Goal: Task Accomplishment & Management: Manage account settings

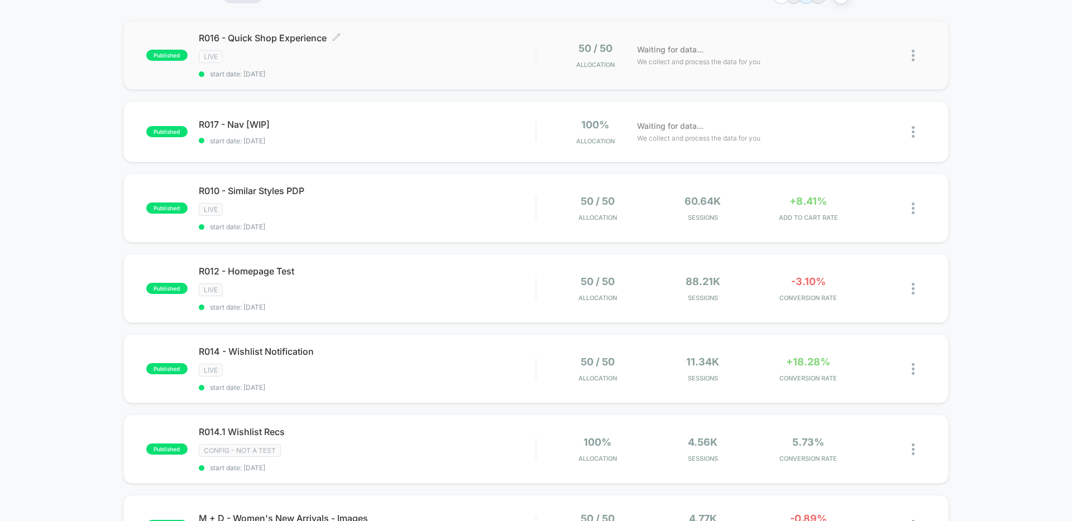
scroll to position [108, 0]
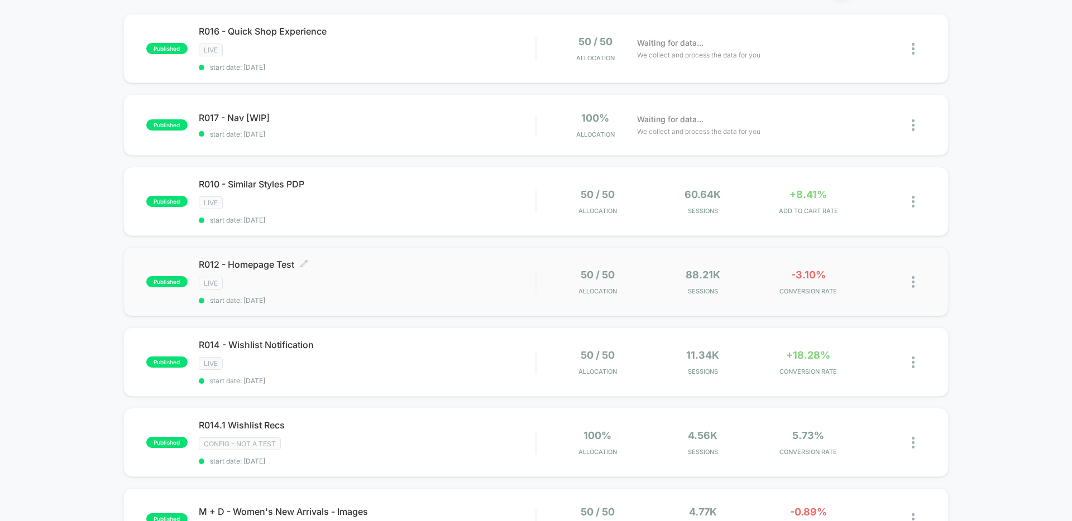
click at [446, 291] on div "R012 - Homepage Test Click to edit experience details Click to edit experience …" at bounding box center [367, 282] width 337 height 46
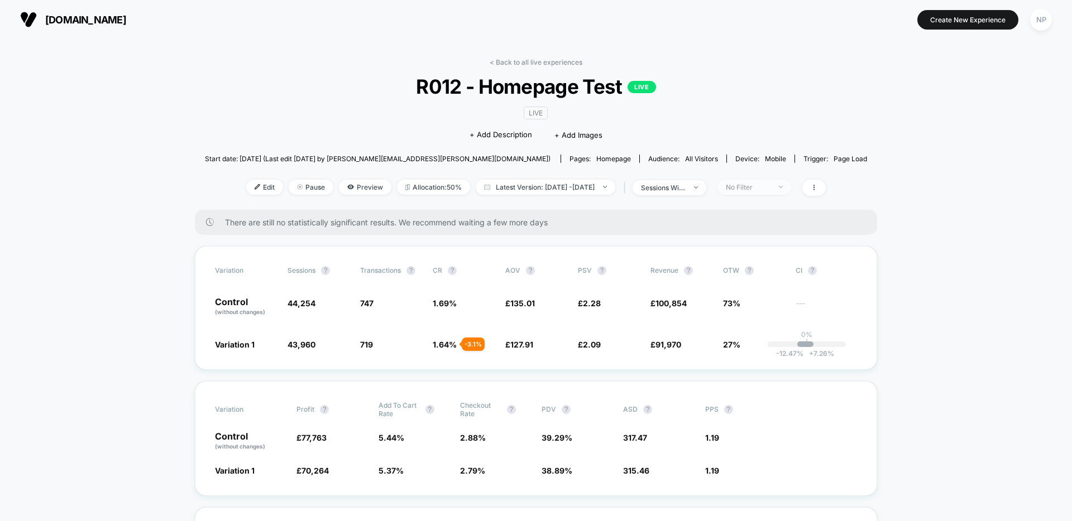
click at [771, 185] on div "No Filter" at bounding box center [748, 187] width 45 height 8
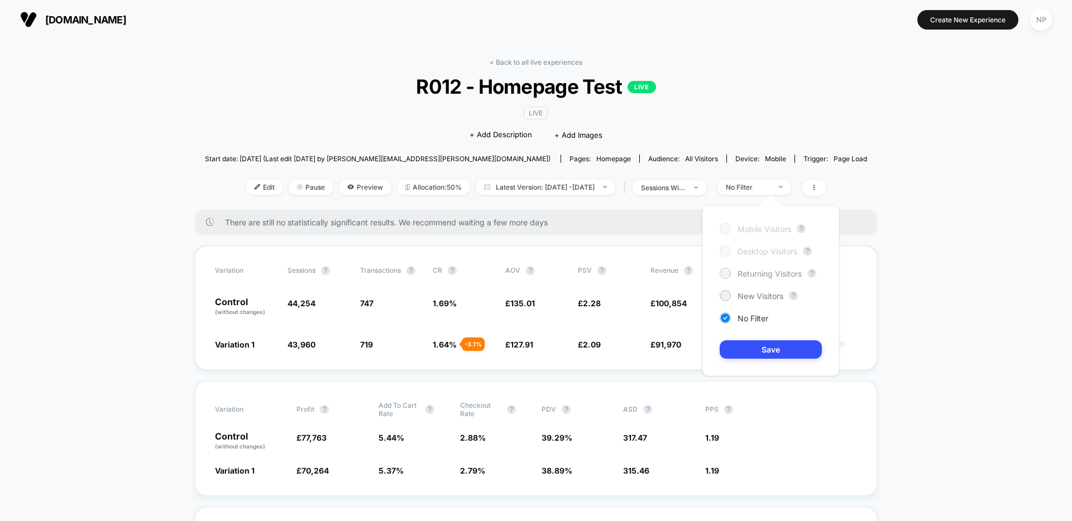
click at [767, 274] on span "Returning Visitors" at bounding box center [770, 273] width 64 height 9
click at [773, 346] on button "Save" at bounding box center [771, 350] width 102 height 18
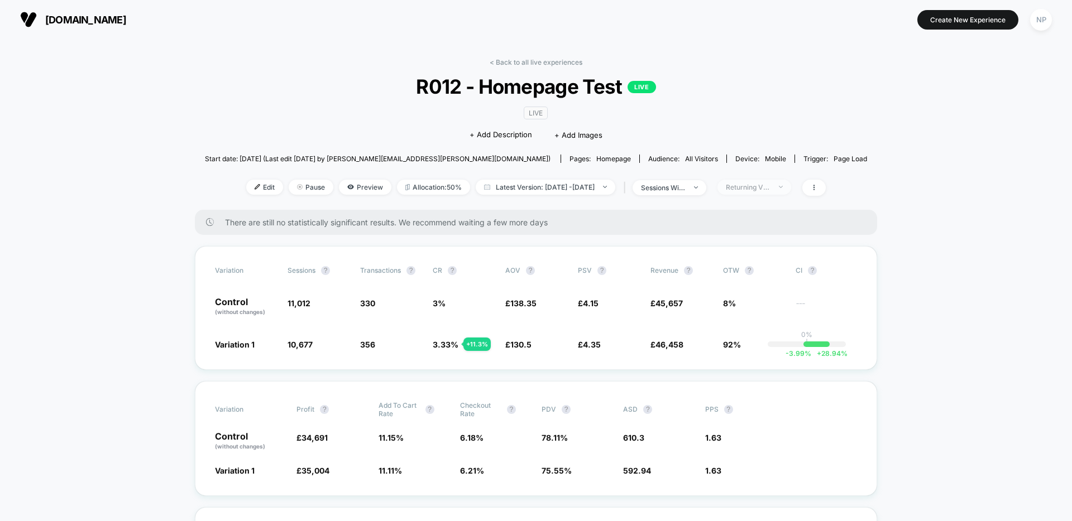
click at [771, 189] on div "Returning Visitors" at bounding box center [748, 187] width 45 height 8
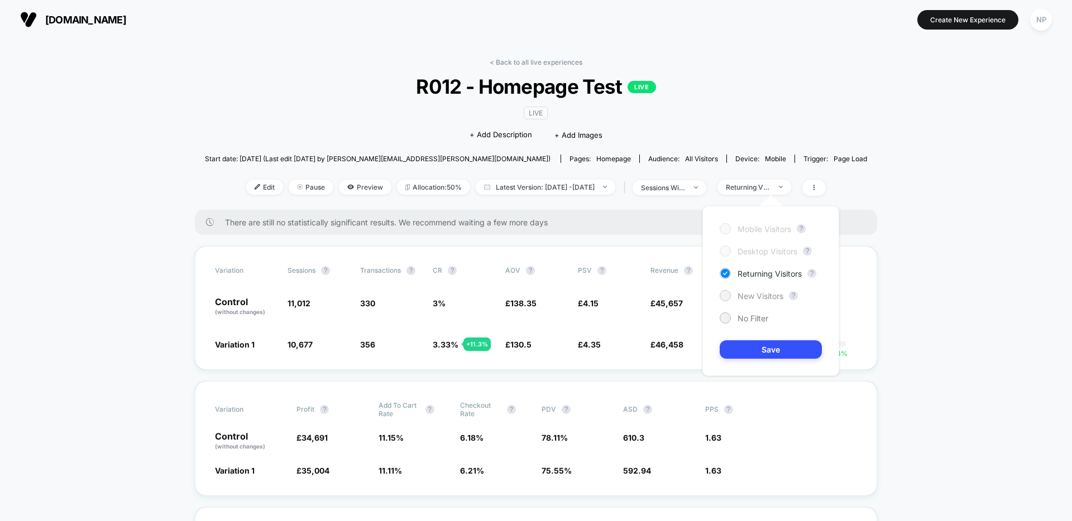
click at [757, 294] on span "New Visitors" at bounding box center [761, 295] width 46 height 9
click at [755, 346] on button "Save" at bounding box center [771, 350] width 102 height 18
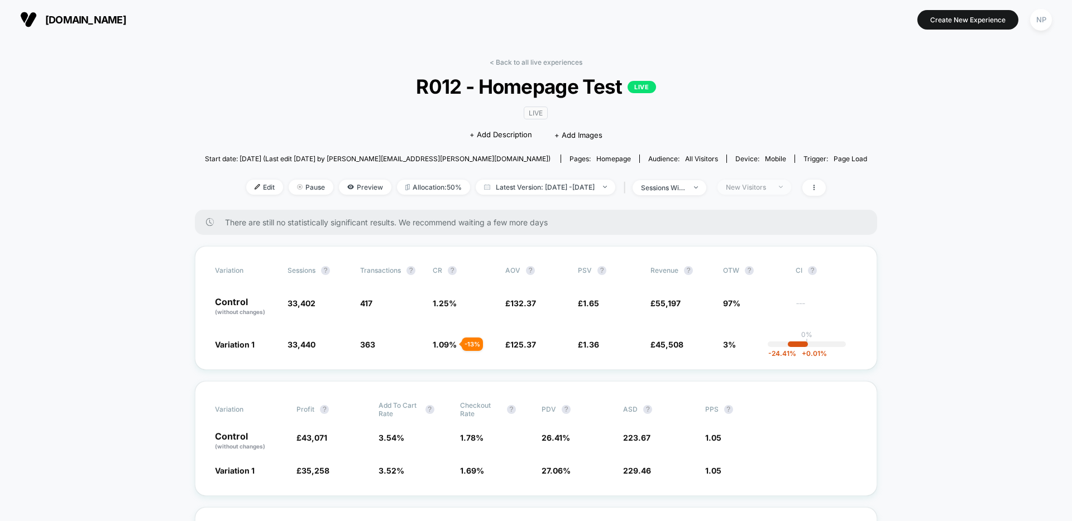
click at [771, 187] on div "New Visitors" at bounding box center [748, 187] width 45 height 8
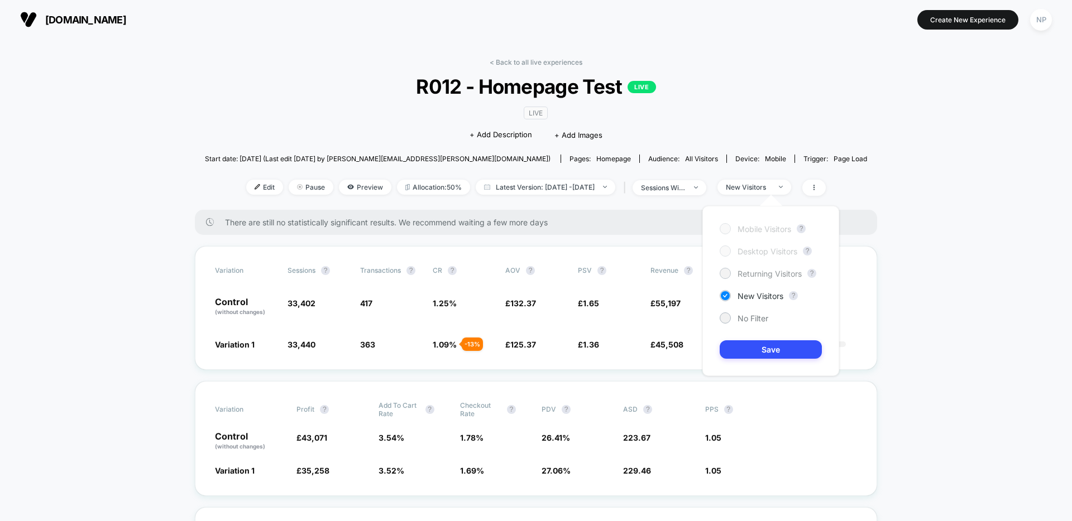
click at [759, 272] on span "Returning Visitors" at bounding box center [770, 273] width 64 height 9
click at [765, 342] on button "Save" at bounding box center [771, 350] width 102 height 18
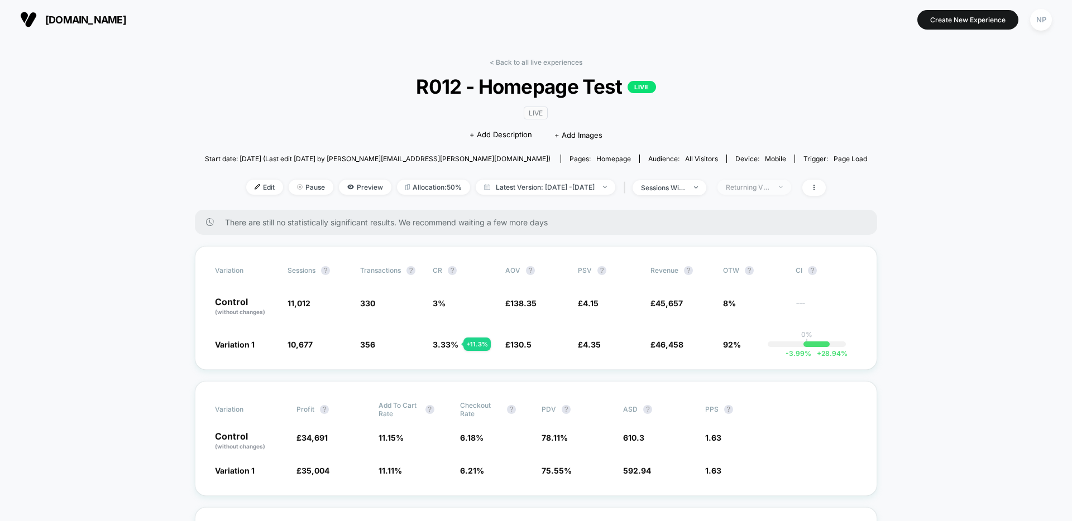
click at [769, 184] on div "Returning Visitors" at bounding box center [748, 187] width 45 height 8
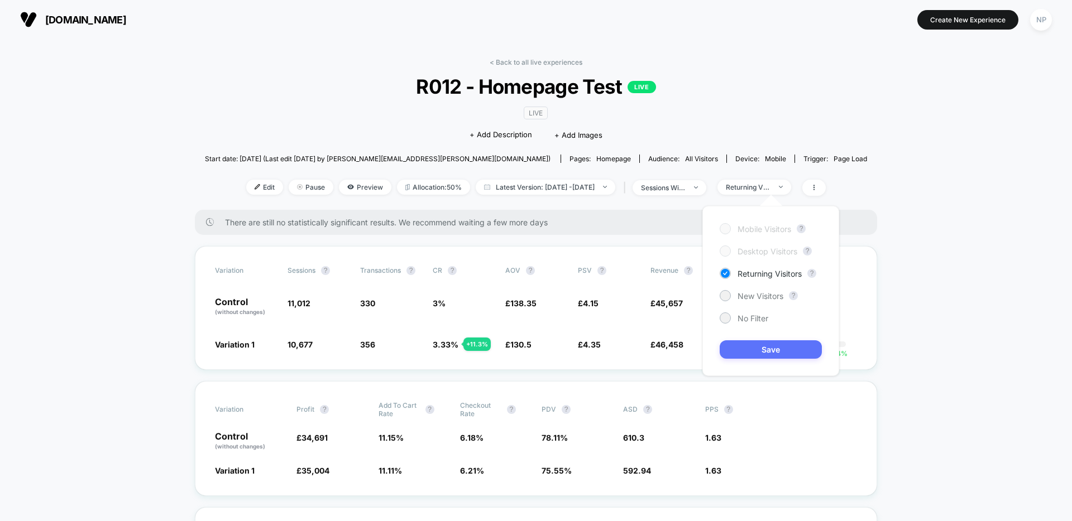
drag, startPoint x: 754, startPoint y: 318, endPoint x: 752, endPoint y: 342, distance: 24.7
click at [754, 318] on span "No Filter" at bounding box center [753, 318] width 31 height 9
click at [750, 348] on button "Save" at bounding box center [771, 350] width 102 height 18
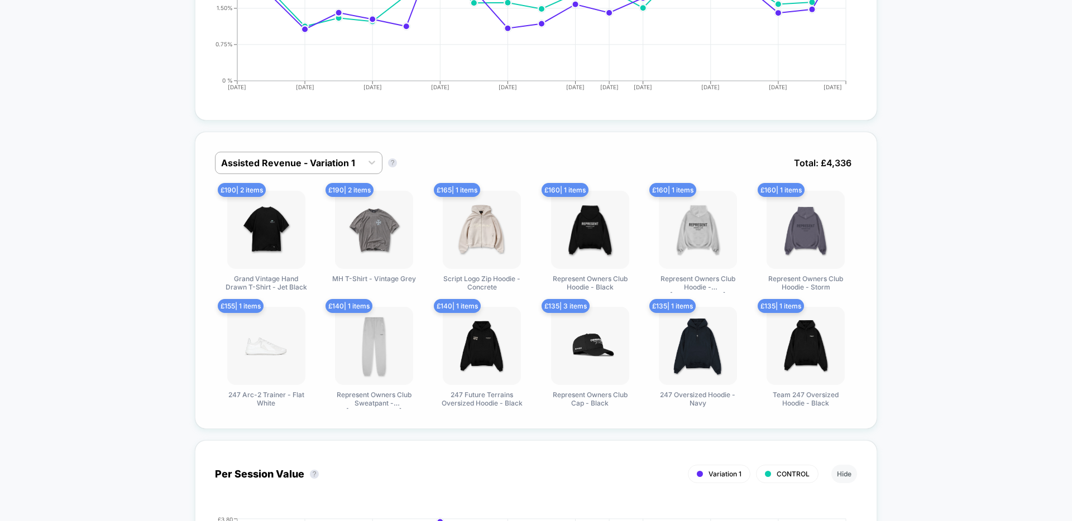
scroll to position [668, 0]
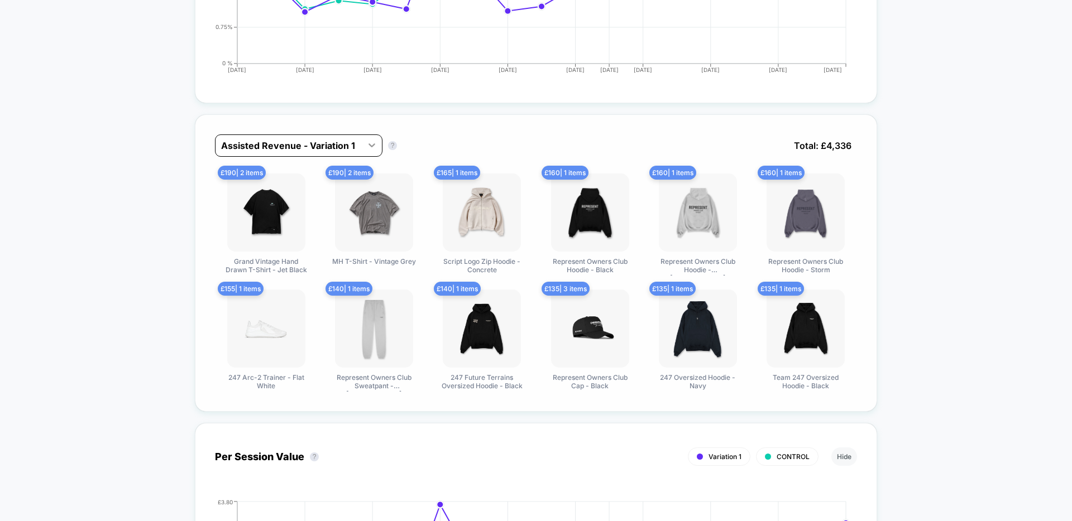
click at [372, 143] on icon at bounding box center [371, 145] width 11 height 11
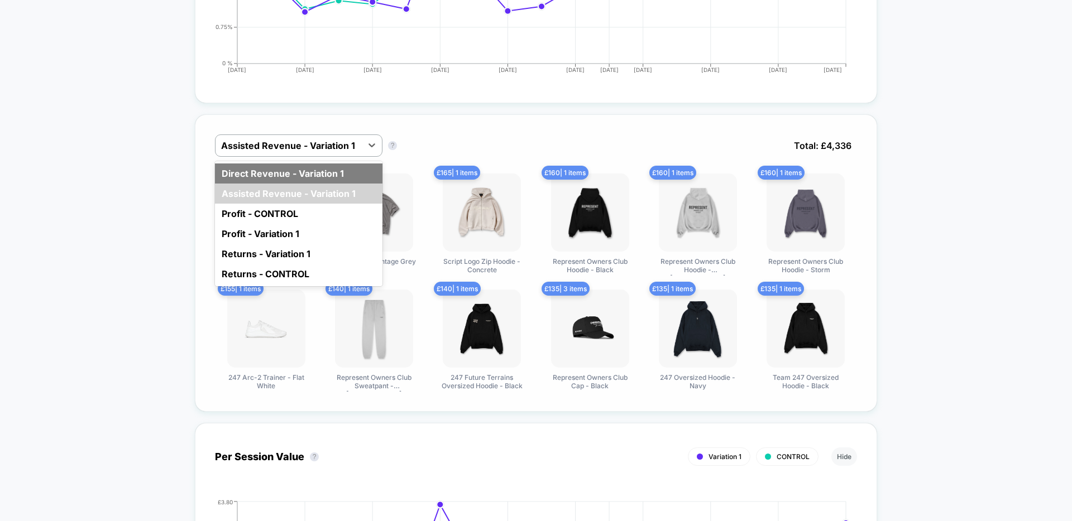
click at [349, 171] on div "Direct Revenue - Variation 1" at bounding box center [299, 174] width 168 height 20
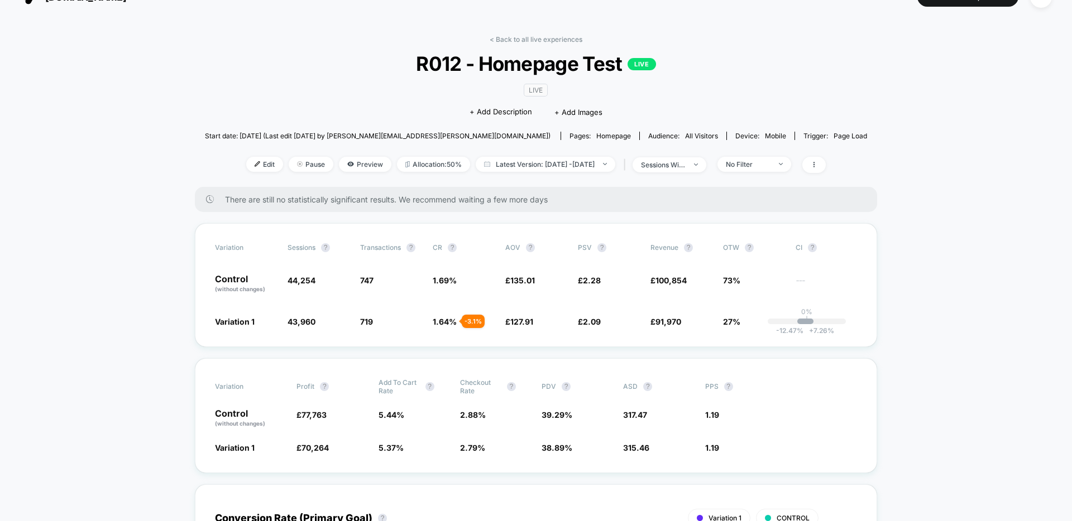
scroll to position [21, 0]
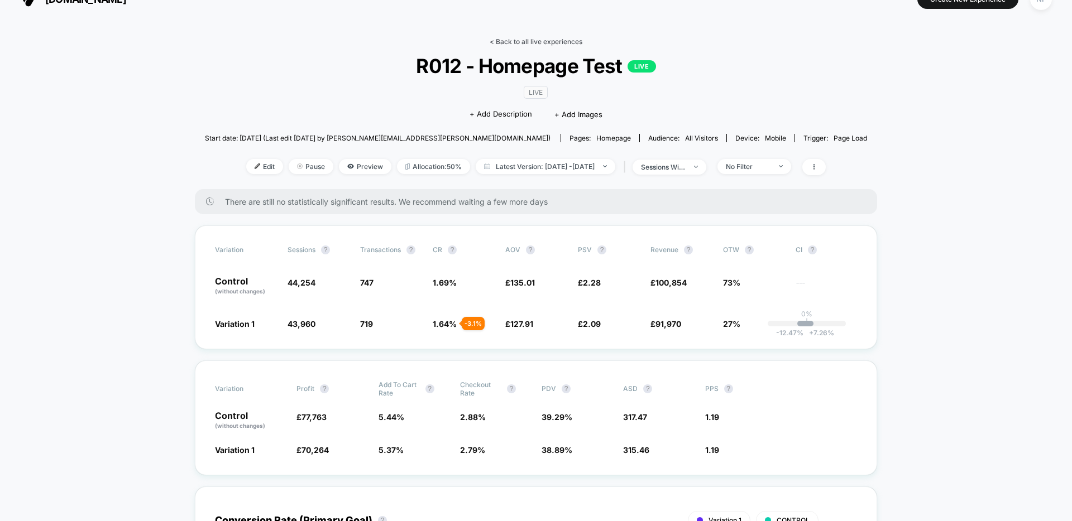
click at [538, 40] on link "< Back to all live experiences" at bounding box center [536, 41] width 93 height 8
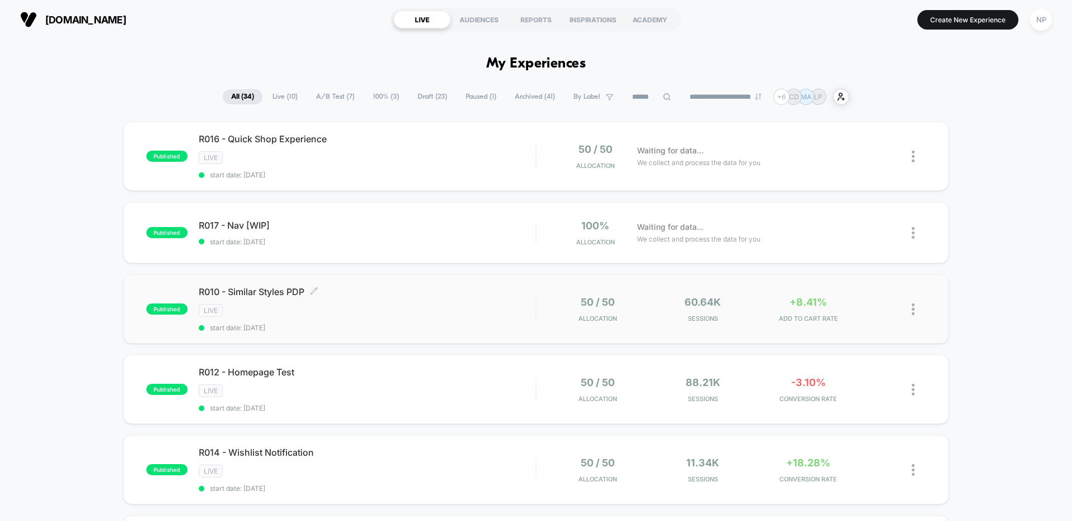
click at [427, 325] on span "start date: [DATE]" at bounding box center [367, 328] width 337 height 8
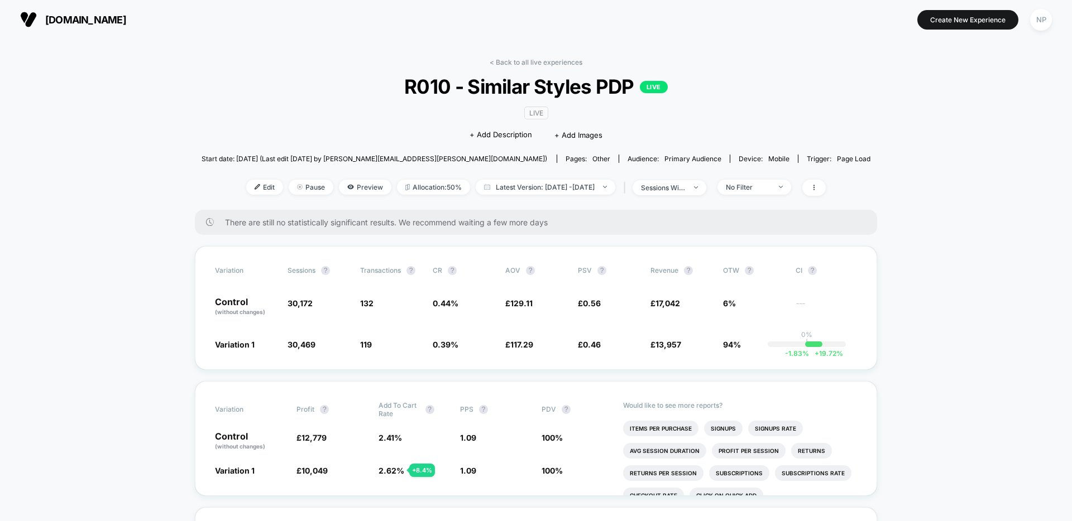
click at [737, 189] on div "No Filter" at bounding box center [751, 187] width 79 height 15
click at [752, 187] on div "No Filter" at bounding box center [748, 187] width 45 height 8
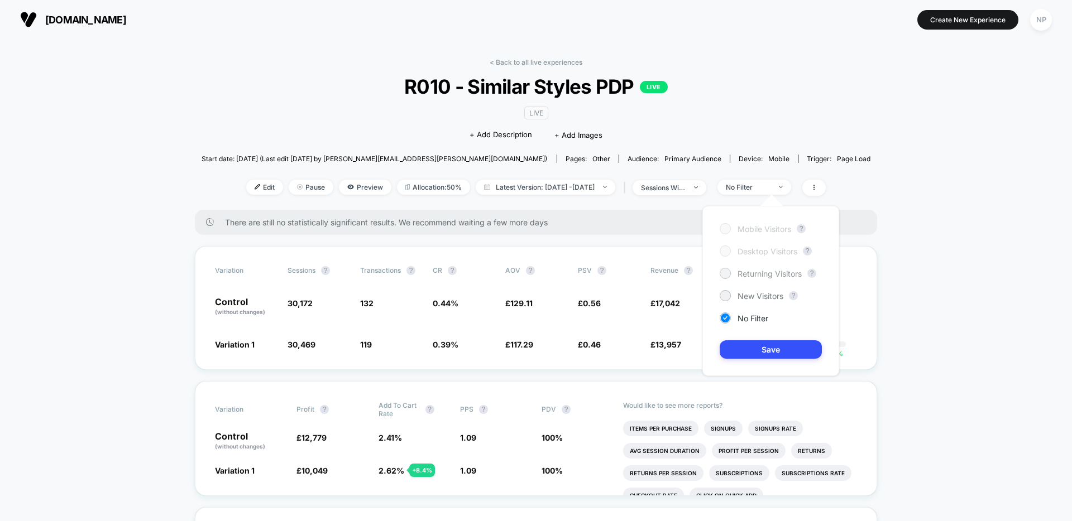
click at [759, 273] on span "Returning Visitors" at bounding box center [770, 273] width 64 height 9
click at [765, 344] on button "Save" at bounding box center [771, 350] width 102 height 18
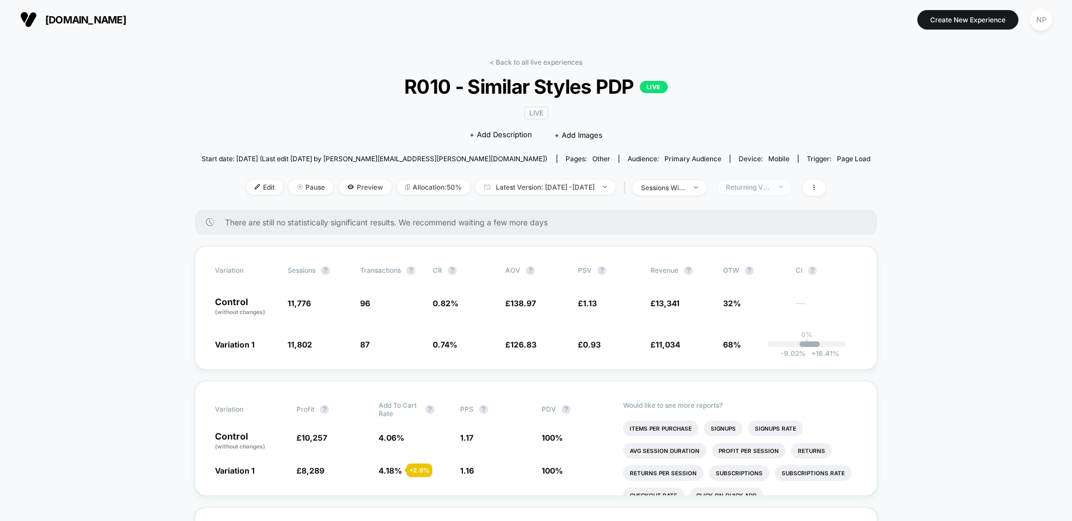
click at [771, 189] on div "Returning Visitors" at bounding box center [748, 187] width 45 height 8
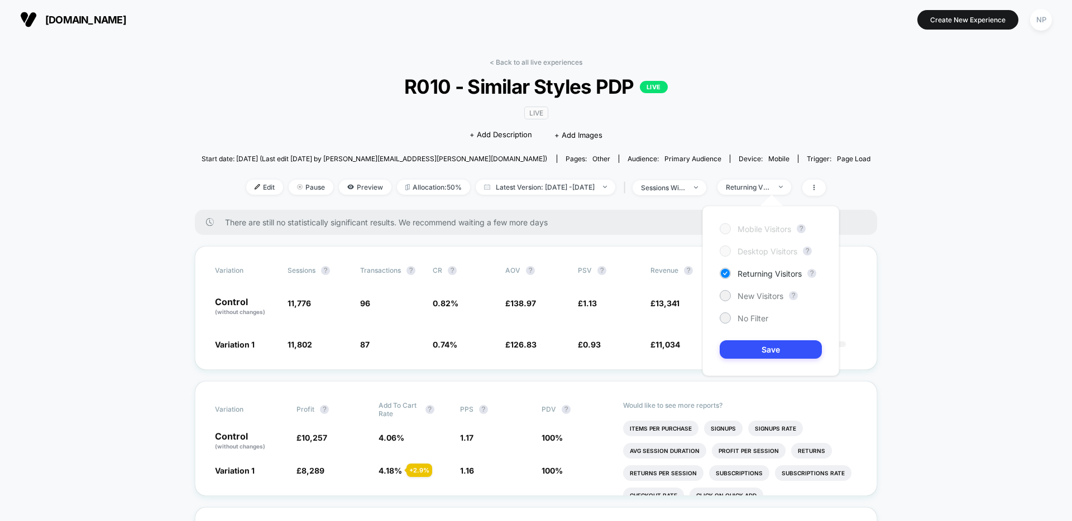
click at [760, 286] on div "Mobile Visitors ? Desktop Visitors ? Returning Visitors ? New Visitors ? No Fil…" at bounding box center [770, 291] width 137 height 170
click at [759, 296] on span "New Visitors" at bounding box center [761, 295] width 46 height 9
click at [759, 349] on button "Save" at bounding box center [771, 350] width 102 height 18
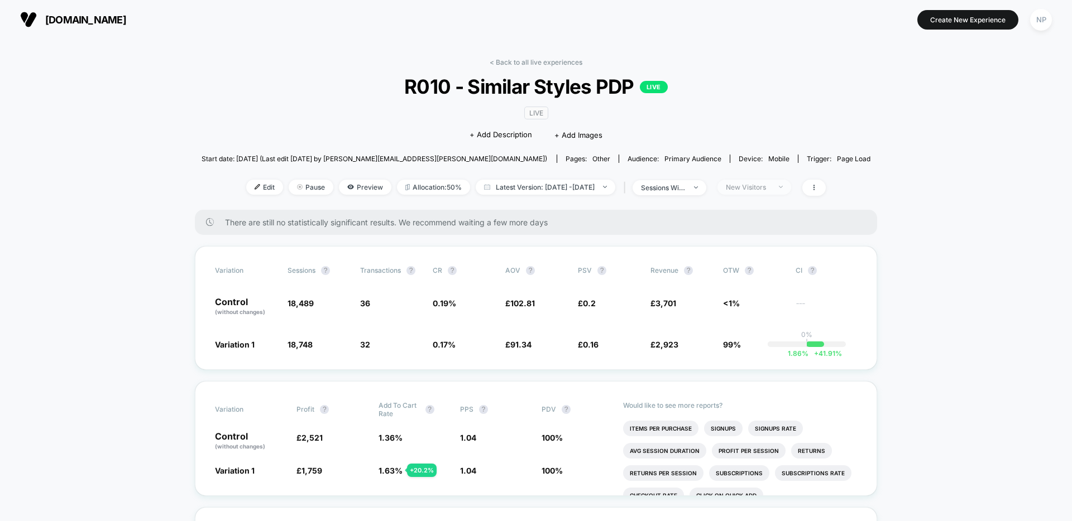
click at [779, 187] on div at bounding box center [775, 187] width 8 height 1
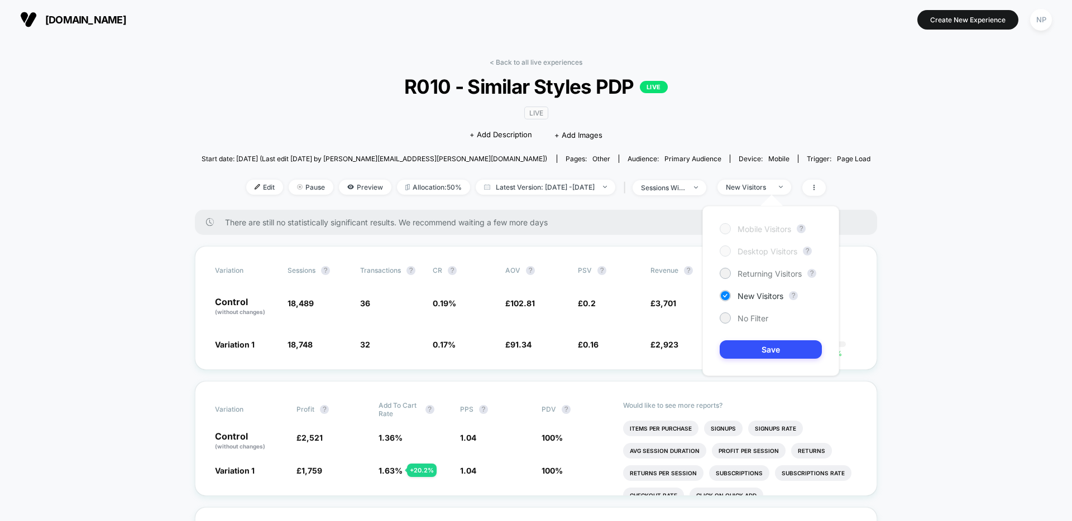
drag, startPoint x: 754, startPoint y: 319, endPoint x: 758, endPoint y: 324, distance: 5.9
click at [754, 319] on span "No Filter" at bounding box center [753, 318] width 31 height 9
click at [768, 344] on button "Save" at bounding box center [771, 350] width 102 height 18
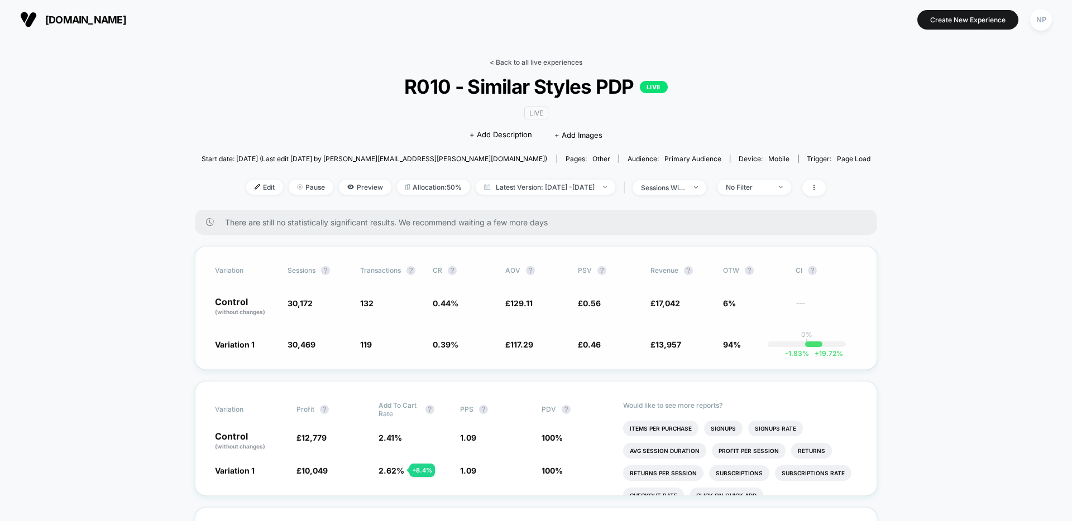
click at [539, 64] on link "< Back to all live experiences" at bounding box center [536, 62] width 93 height 8
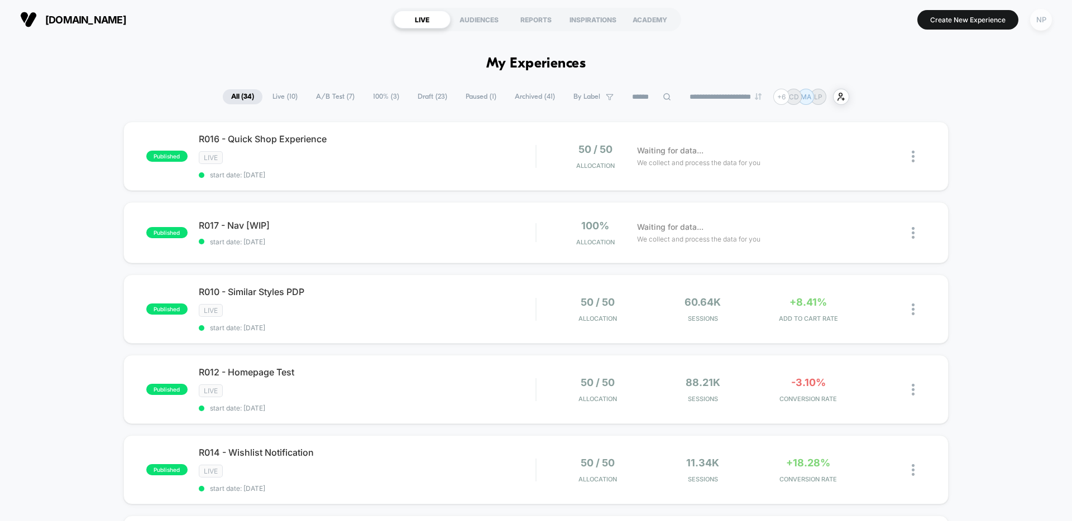
click at [1047, 20] on div "NP" at bounding box center [1041, 20] width 22 height 22
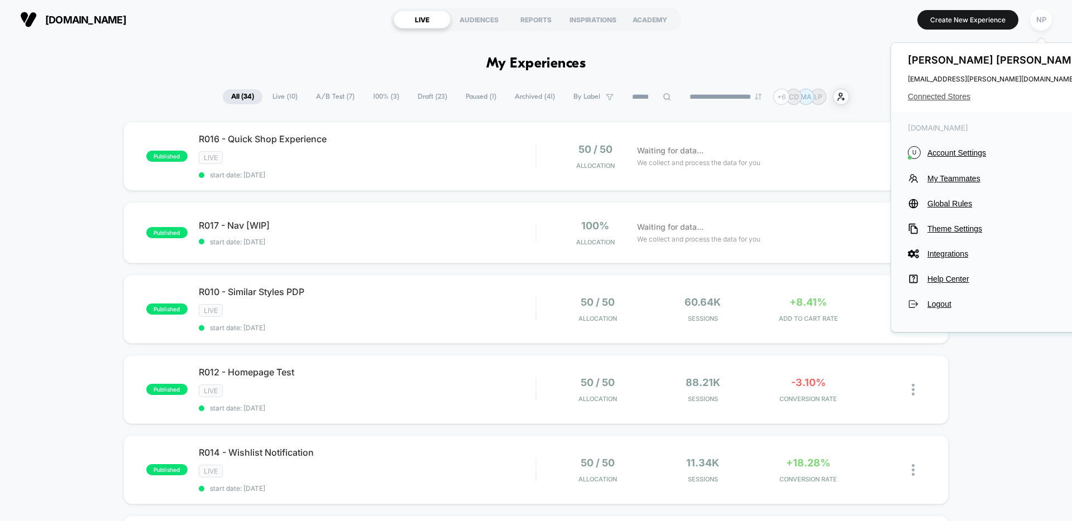
click at [944, 93] on span "Connected Stores" at bounding box center [996, 96] width 176 height 9
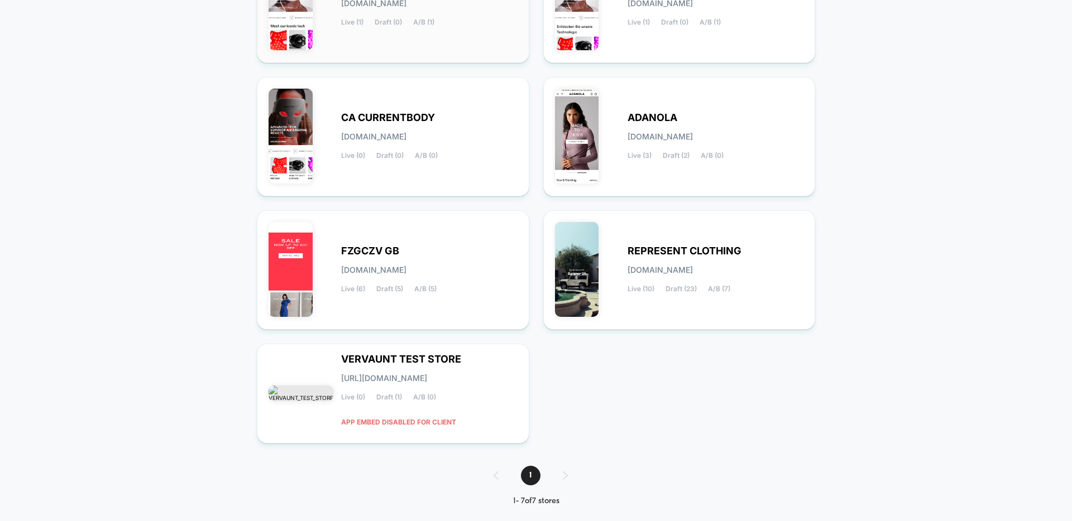
scroll to position [220, 0]
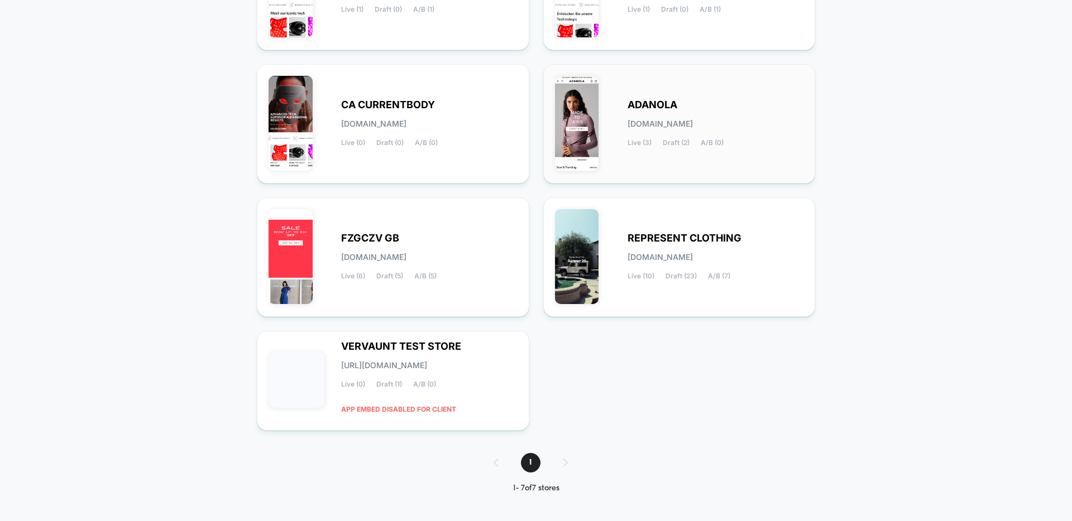
click at [750, 119] on div "[PERSON_NAME][DOMAIN_NAME] Live (3) Draft (2) A/B (0)" at bounding box center [716, 124] width 176 height 46
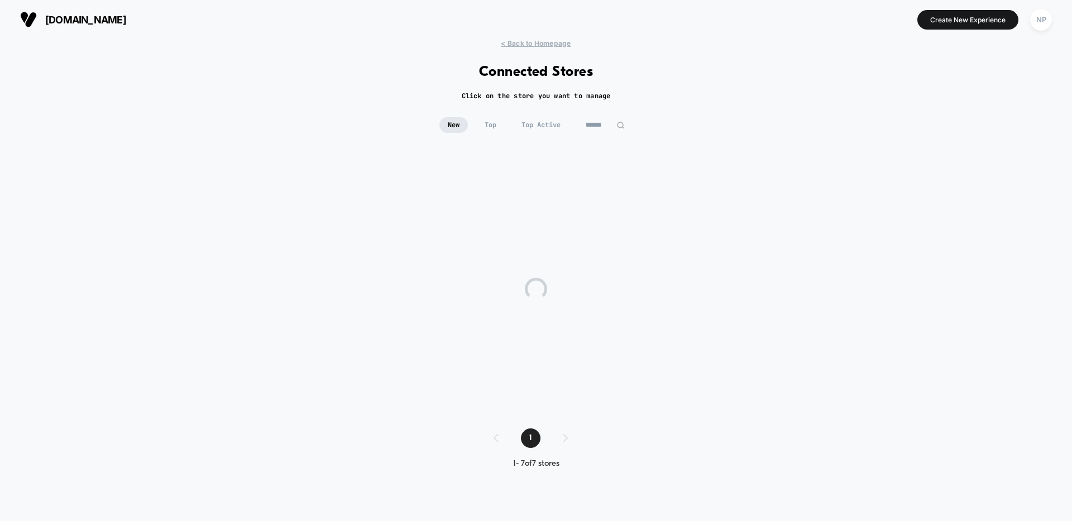
scroll to position [0, 0]
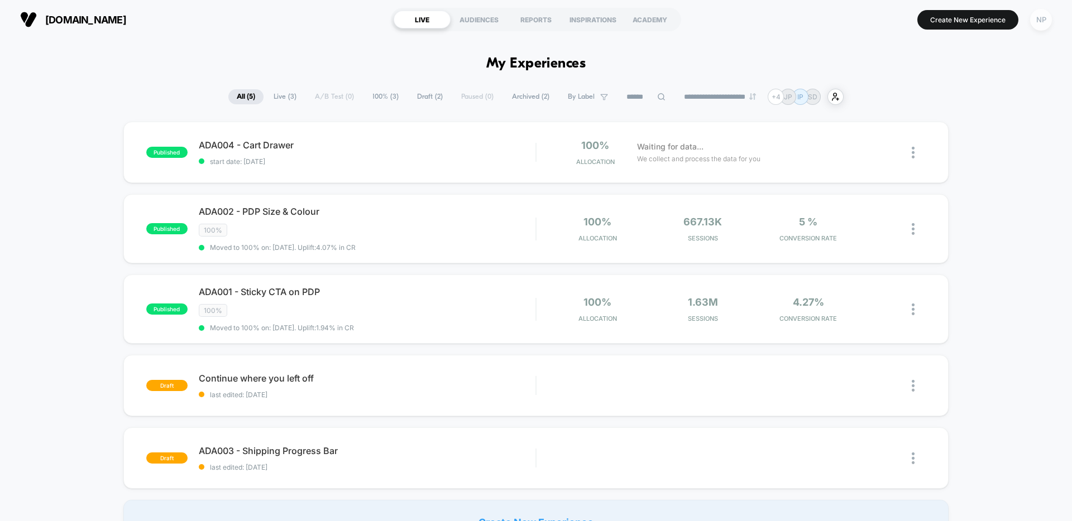
click at [1037, 22] on div "NP" at bounding box center [1041, 20] width 22 height 22
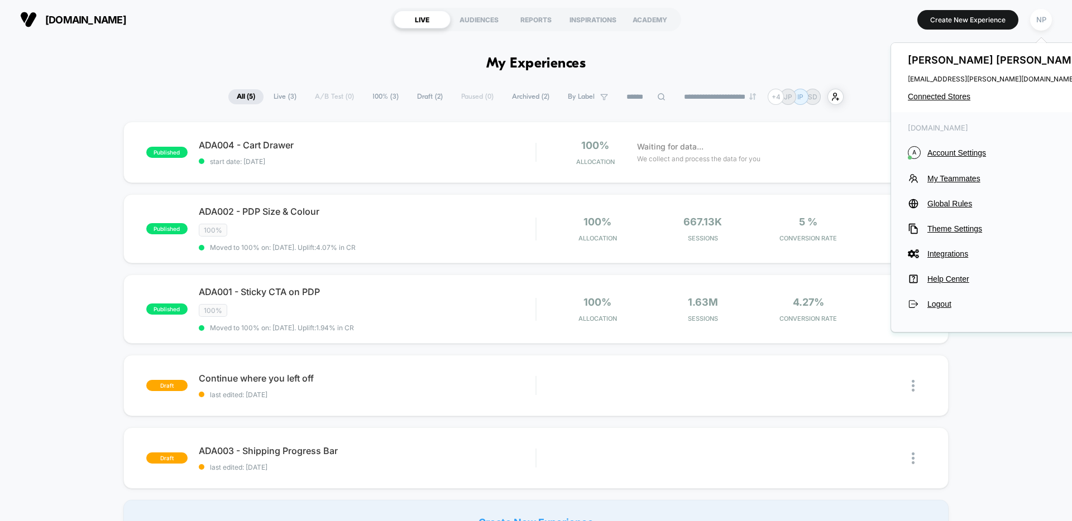
drag, startPoint x: 808, startPoint y: 32, endPoint x: 854, endPoint y: 0, distance: 56.1
click at [811, 31] on section "Create New Experience NP" at bounding box center [885, 20] width 341 height 28
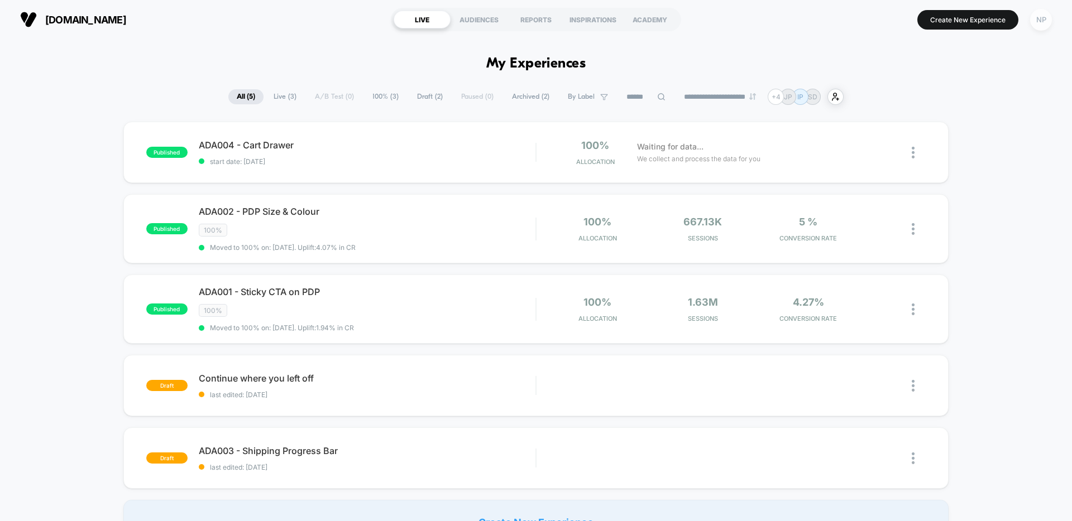
click at [1041, 25] on div "NP" at bounding box center [1041, 20] width 22 height 22
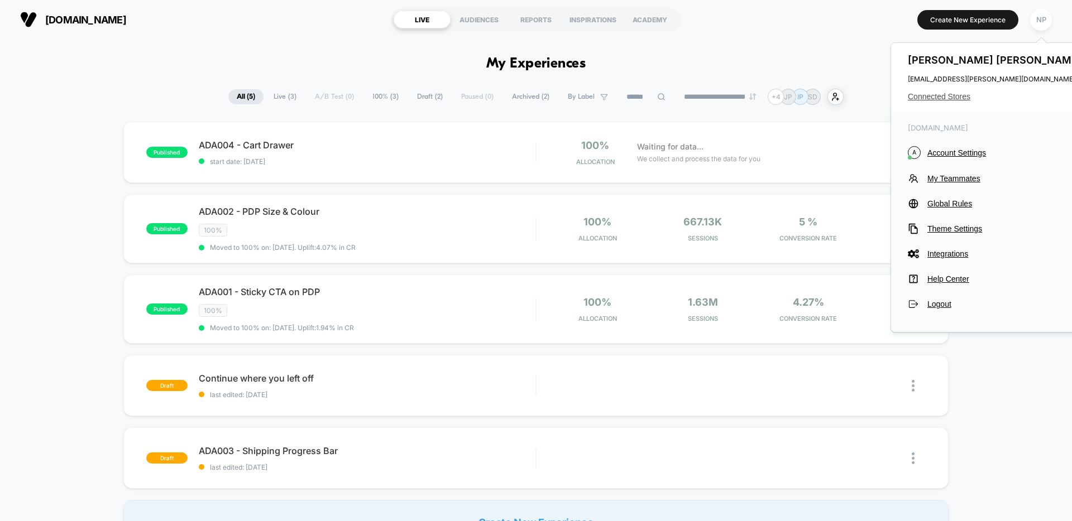
click at [939, 99] on span "Connected Stores" at bounding box center [996, 96] width 176 height 9
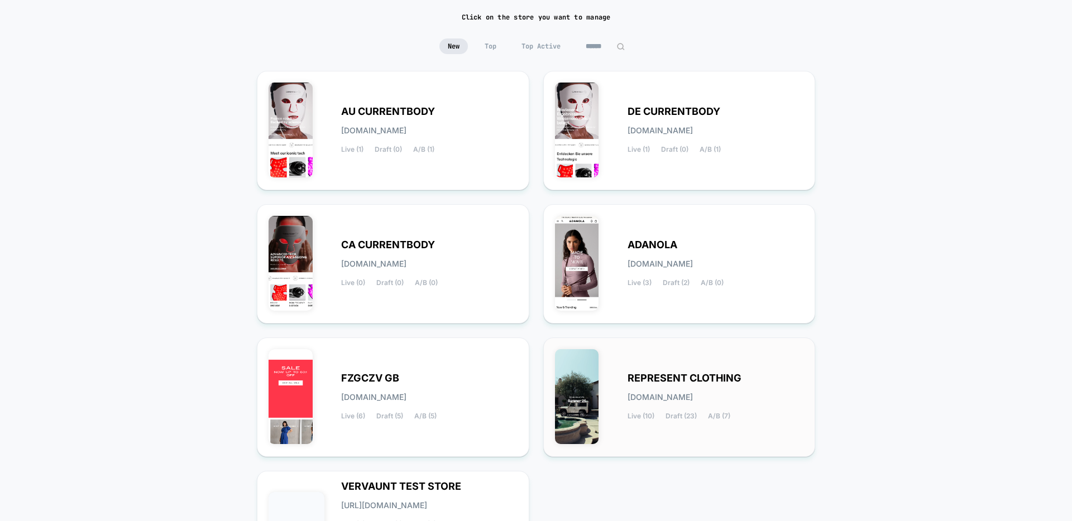
scroll to position [102, 0]
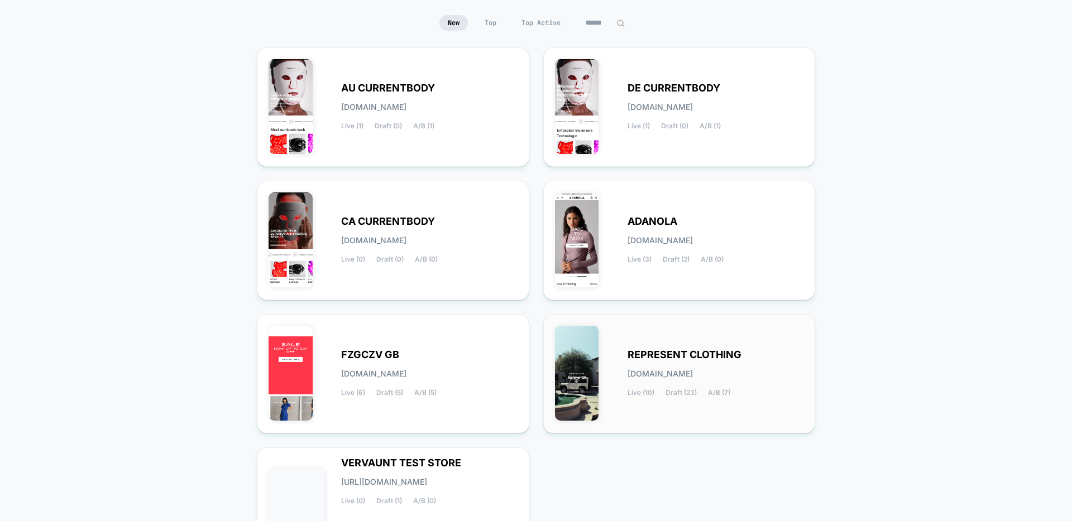
click at [612, 349] on div "REPRESENT CLOTHING [DOMAIN_NAME] Live (10) Draft (23) A/B (7)" at bounding box center [679, 374] width 249 height 96
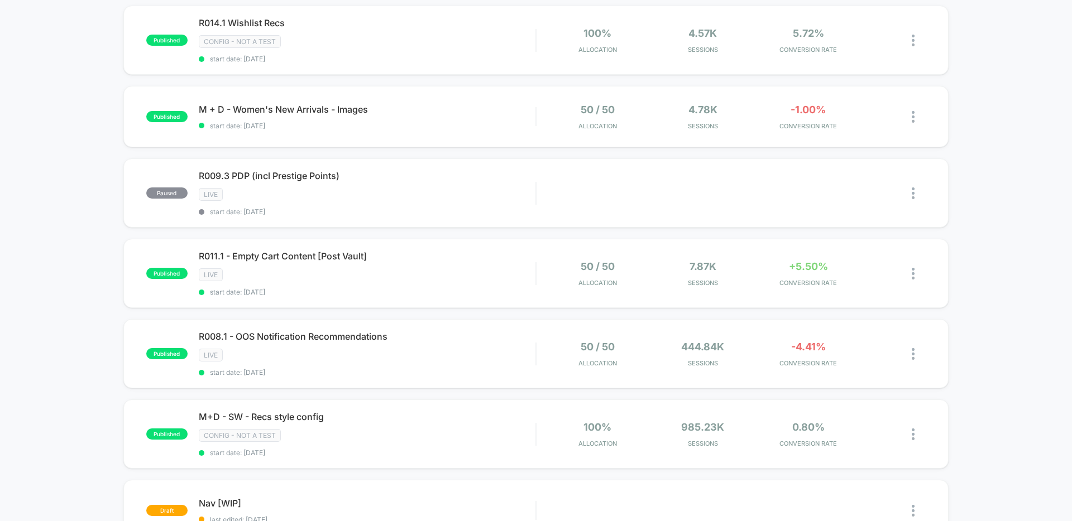
scroll to position [511, 0]
click at [495, 353] on div "LIVE" at bounding box center [367, 354] width 337 height 13
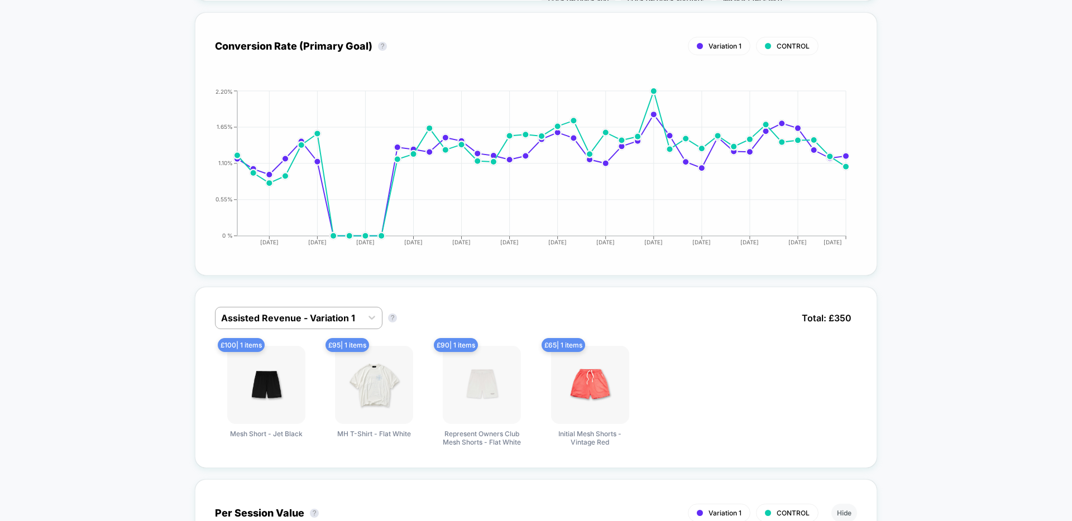
scroll to position [511, 0]
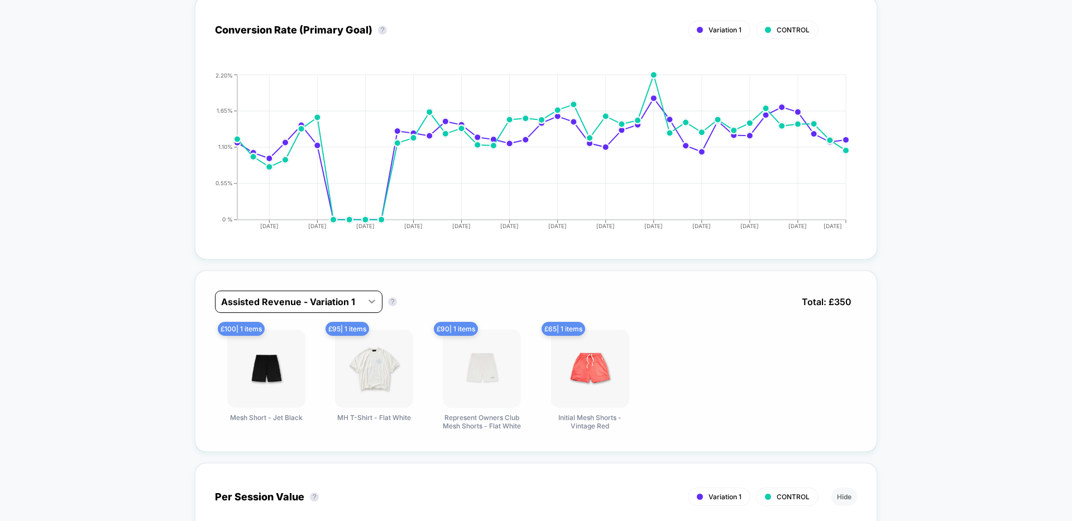
click at [380, 302] on div at bounding box center [372, 301] width 20 height 20
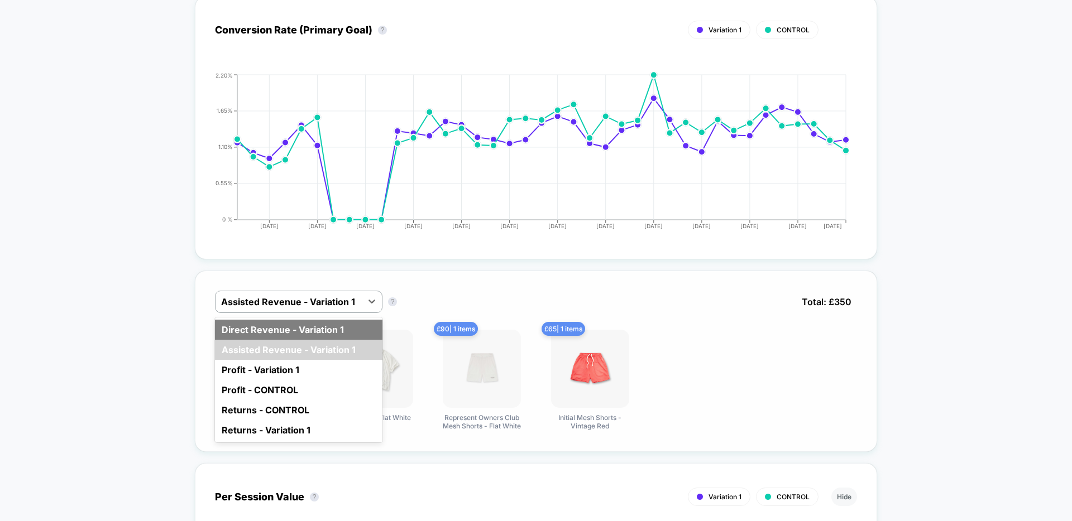
click at [357, 332] on div "Direct Revenue - Variation 1" at bounding box center [299, 330] width 168 height 20
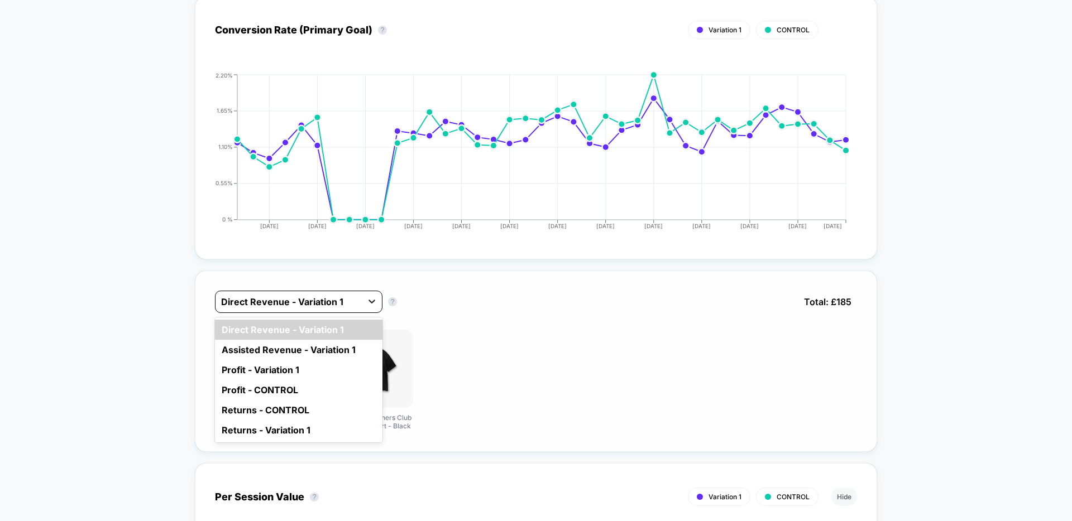
click at [374, 301] on icon at bounding box center [372, 302] width 7 height 4
click at [355, 348] on div "Assisted Revenue - Variation 1" at bounding box center [299, 350] width 168 height 20
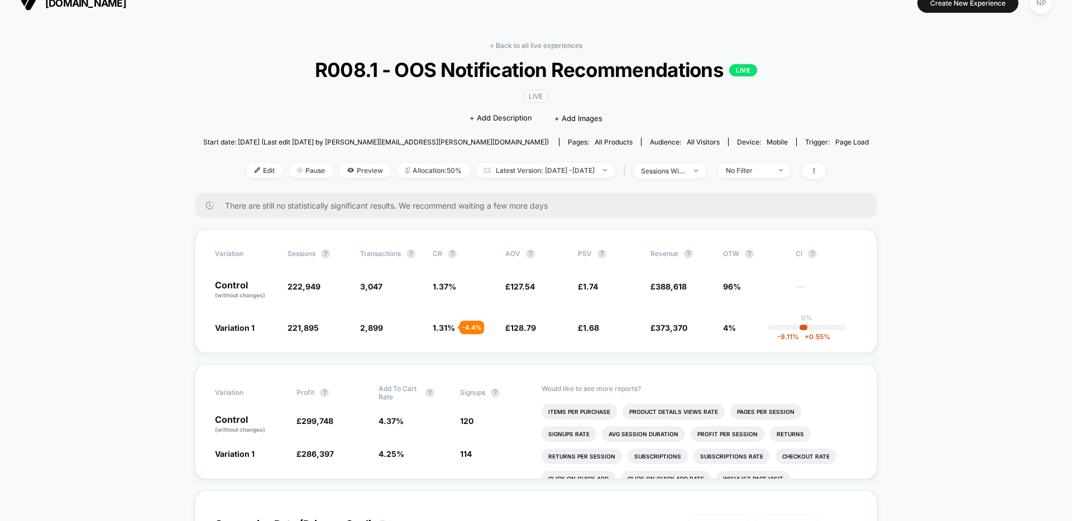
scroll to position [0, 0]
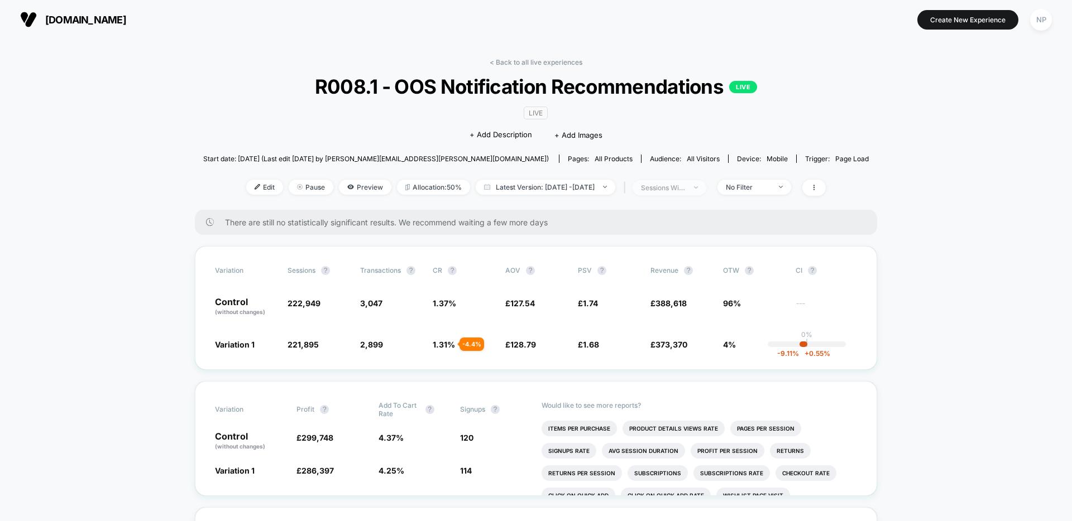
click at [706, 191] on span "sessions with impression" at bounding box center [670, 187] width 74 height 15
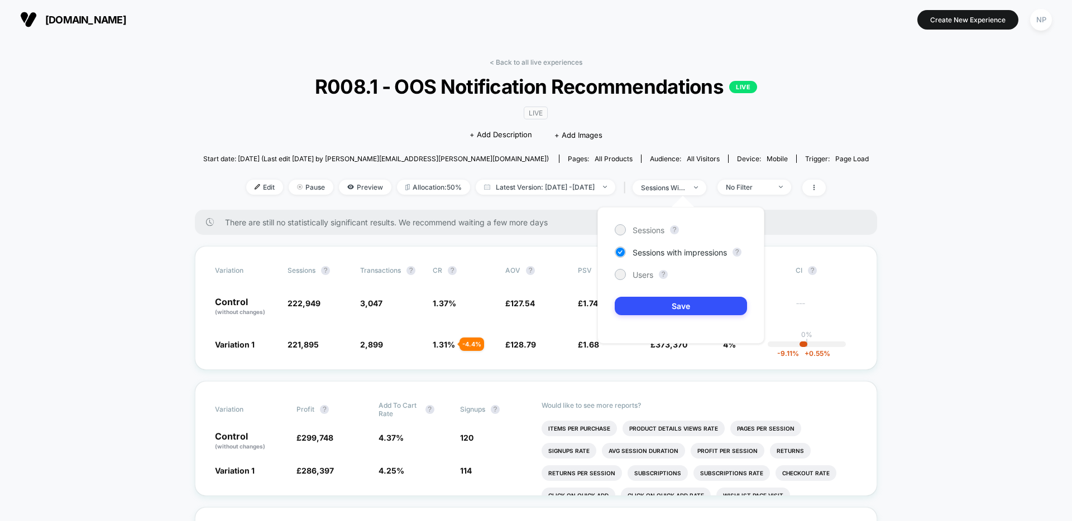
click at [655, 236] on div "Sessions ? Sessions with impressions ? Users ? Save" at bounding box center [680, 275] width 167 height 137
click at [640, 230] on span "Sessions" at bounding box center [649, 230] width 32 height 9
click at [662, 254] on span "Sessions with impressions" at bounding box center [680, 252] width 94 height 9
click at [760, 180] on span "No Filter" at bounding box center [754, 187] width 74 height 15
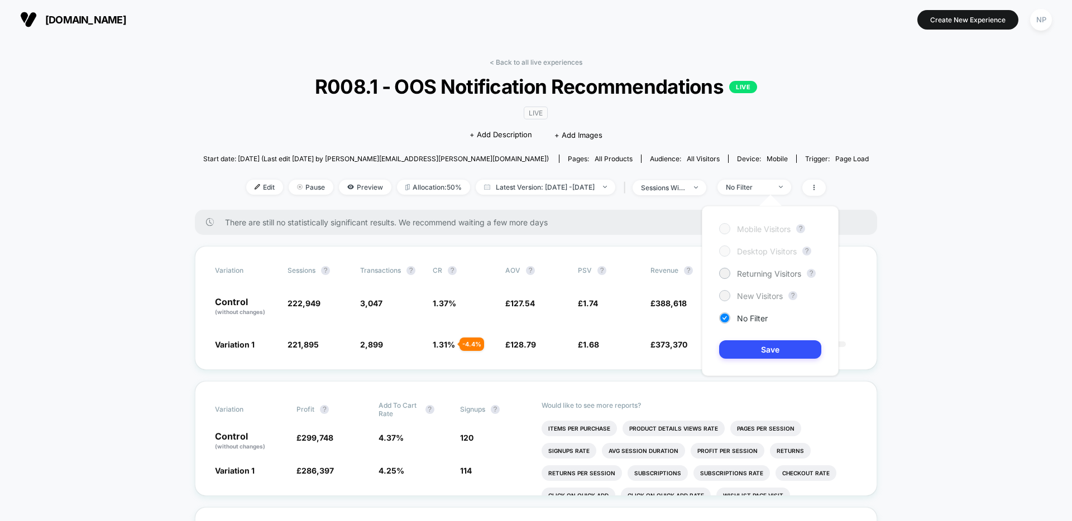
click at [750, 295] on span "New Visitors" at bounding box center [760, 295] width 46 height 9
click at [740, 341] on button "Save" at bounding box center [770, 350] width 102 height 18
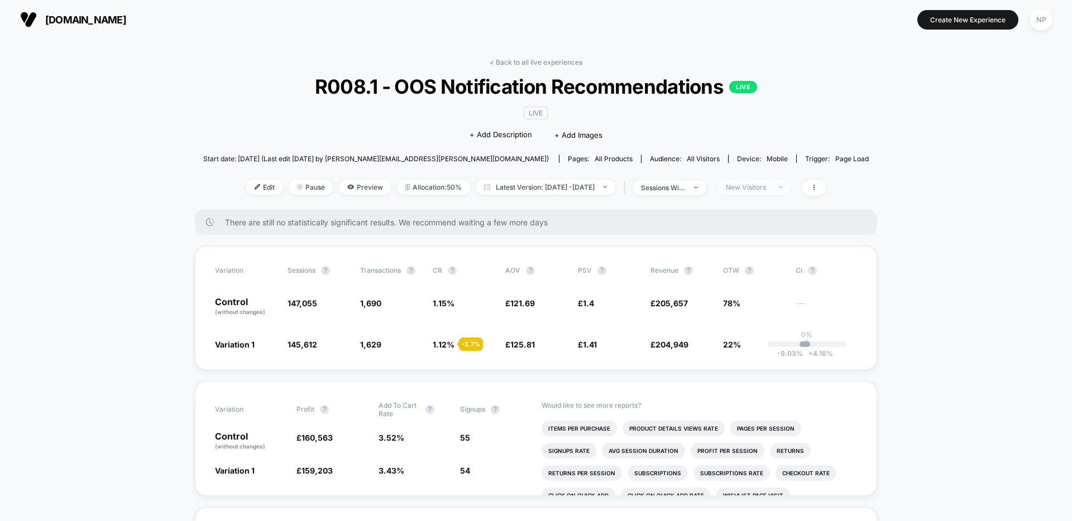
click at [771, 186] on div "New Visitors" at bounding box center [748, 187] width 45 height 8
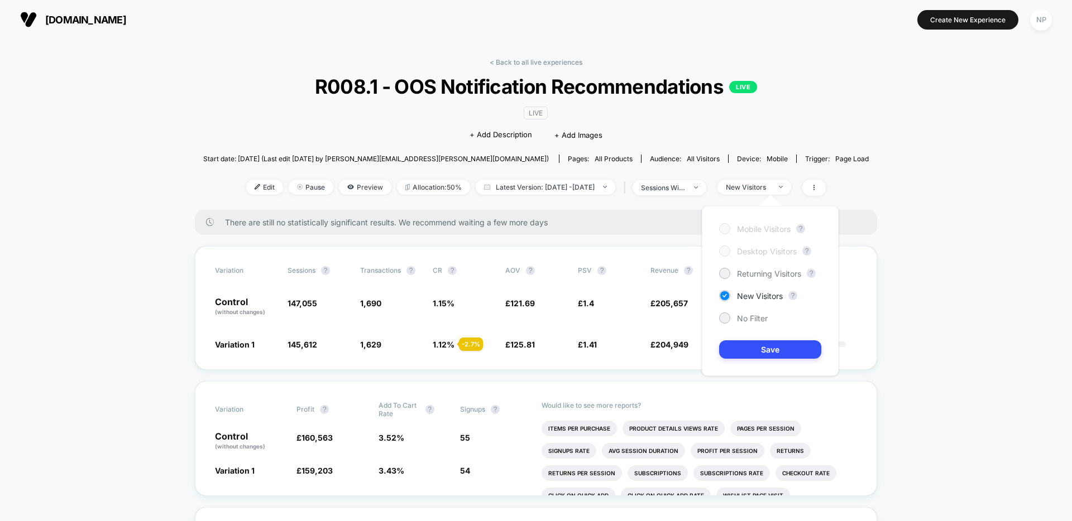
click at [747, 286] on div "Mobile Visitors ? Desktop Visitors ? Returning Visitors ? New Visitors ? No Fil…" at bounding box center [770, 291] width 137 height 170
click at [749, 282] on div "Mobile Visitors ? Desktop Visitors ? Returning Visitors ? New Visitors ? No Fil…" at bounding box center [770, 291] width 137 height 170
click at [751, 275] on span "Returning Visitors" at bounding box center [769, 273] width 64 height 9
click at [741, 346] on button "Save" at bounding box center [770, 350] width 102 height 18
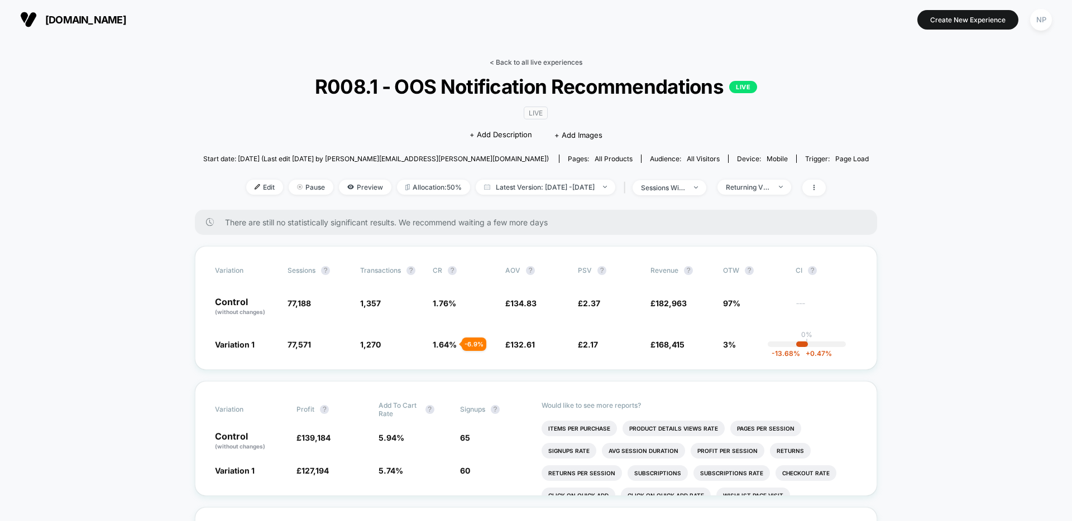
click at [570, 58] on link "< Back to all live experiences" at bounding box center [536, 62] width 93 height 8
